Goal: Information Seeking & Learning: Learn about a topic

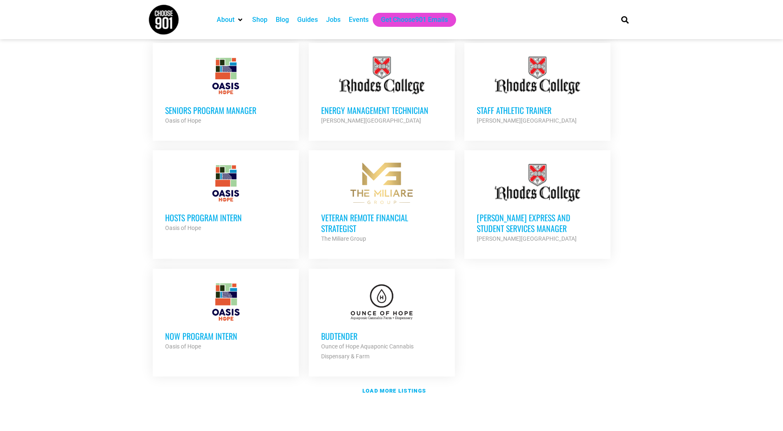
scroll to position [809, 0]
click at [383, 381] on link "Load more listings" at bounding box center [391, 390] width 487 height 19
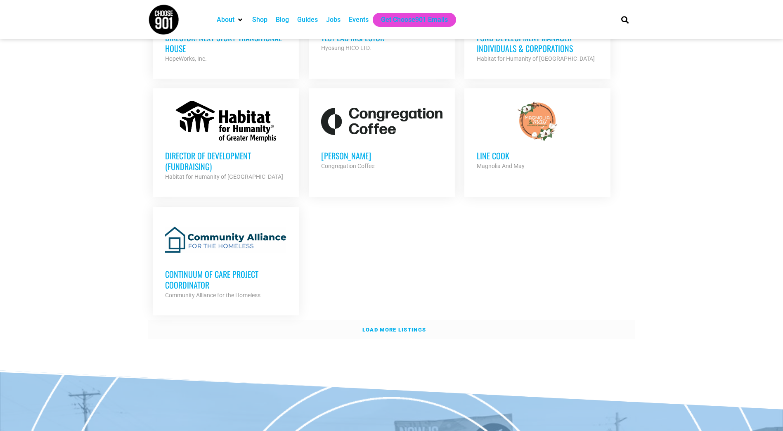
scroll to position [1700, 0]
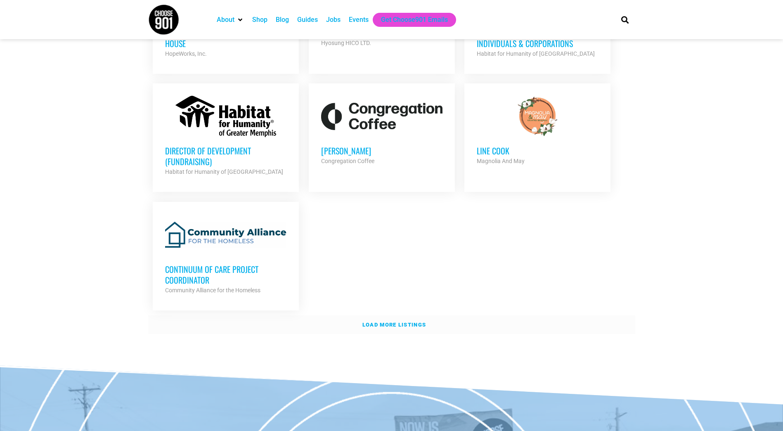
click at [391, 321] on strong "Load more listings" at bounding box center [394, 324] width 64 height 6
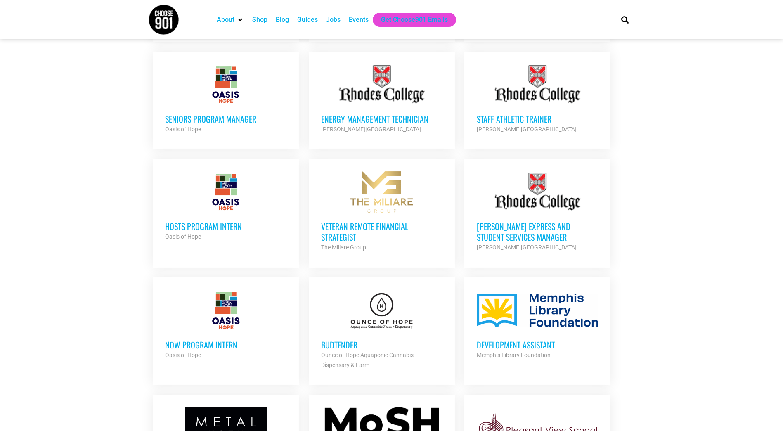
scroll to position [796, 0]
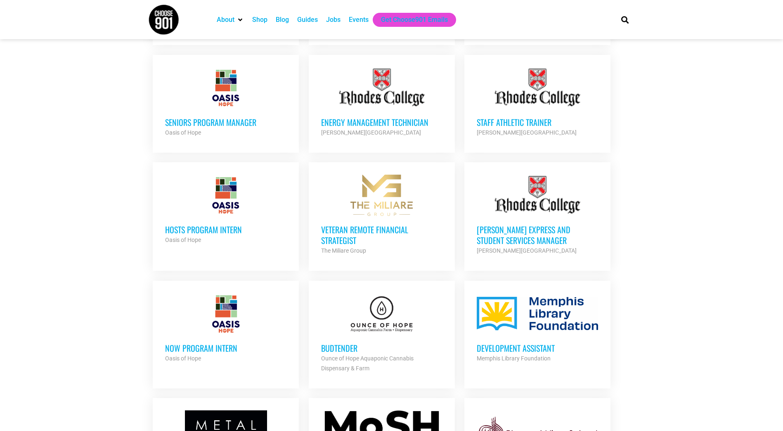
click at [531, 224] on h3 "[PERSON_NAME] Express and Student Services Manager" at bounding box center [537, 234] width 121 height 21
